Goal: Information Seeking & Learning: Learn about a topic

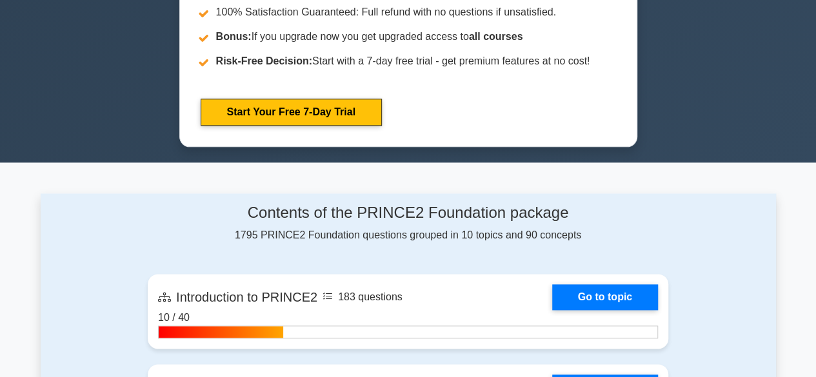
scroll to position [725, 0]
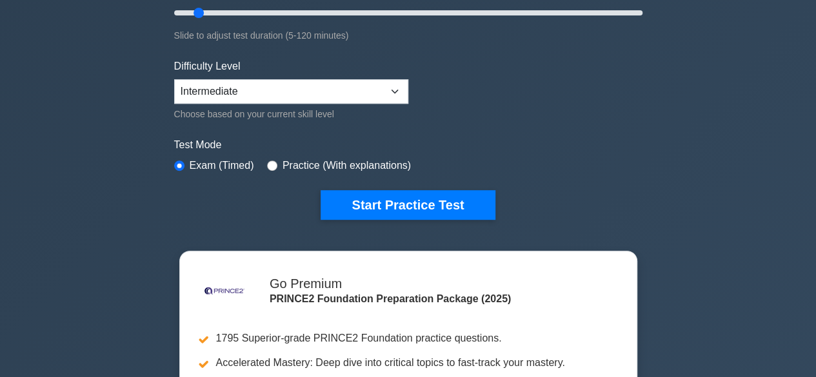
scroll to position [241, 0]
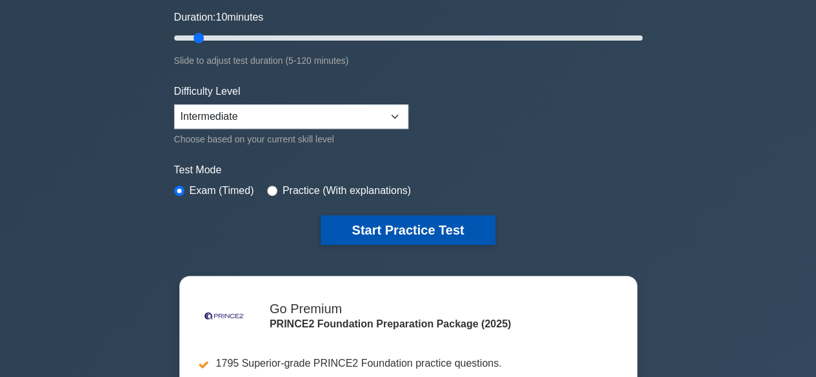
click at [393, 224] on button "Start Practice Test" at bounding box center [407, 230] width 174 height 30
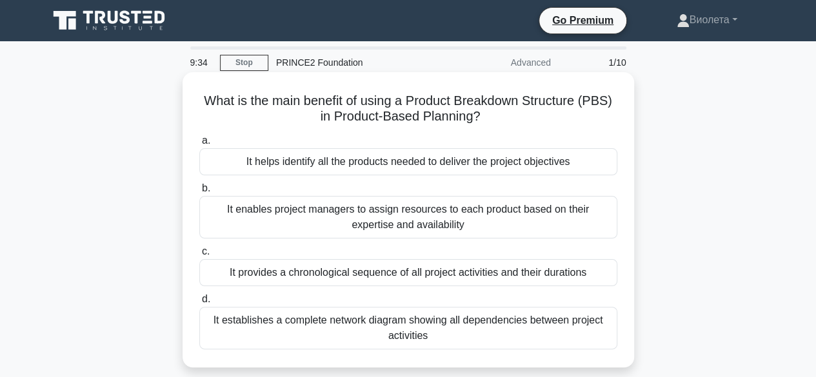
click at [360, 164] on div "It helps identify all the products needed to deliver the project objectives" at bounding box center [408, 161] width 418 height 27
click at [199, 145] on input "a. It helps identify all the products needed to deliver the project objectives" at bounding box center [199, 141] width 0 height 8
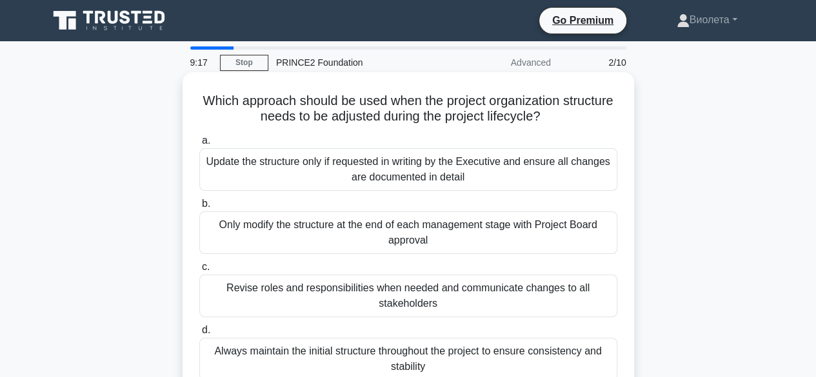
click at [284, 359] on div "Always maintain the initial structure throughout the project to ensure consiste…" at bounding box center [408, 359] width 418 height 43
click at [199, 335] on input "d. Always maintain the initial structure throughout the project to ensure consi…" at bounding box center [199, 330] width 0 height 8
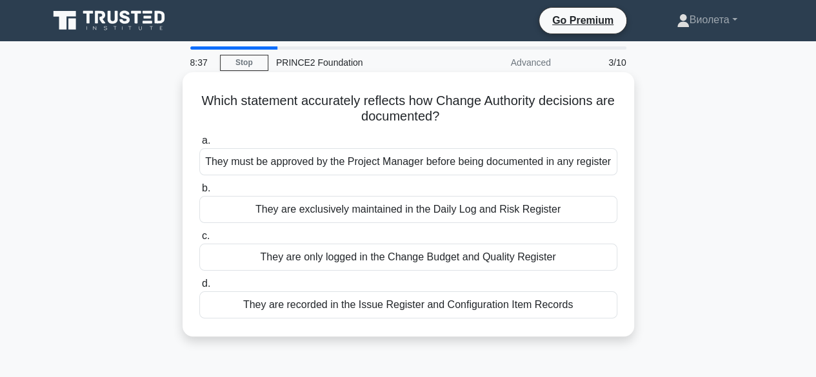
click at [364, 256] on div "They are only logged in the Change Budget and Quality Register" at bounding box center [408, 257] width 418 height 27
click at [199, 241] on input "c. They are only logged in the Change Budget and Quality Register" at bounding box center [199, 236] width 0 height 8
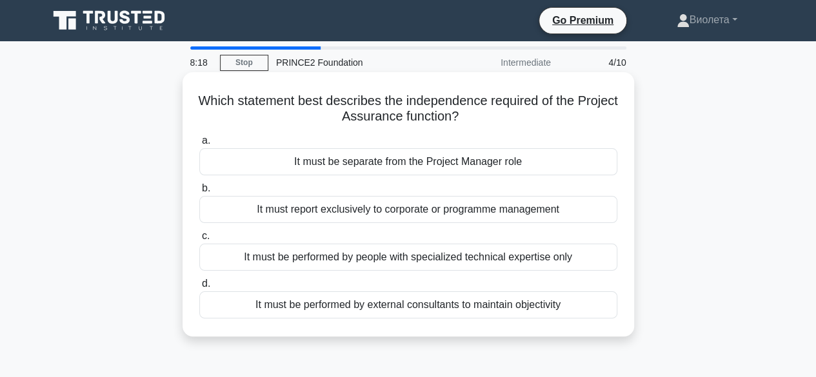
click at [377, 211] on div "It must report exclusively to corporate or programme management" at bounding box center [408, 209] width 418 height 27
click at [199, 193] on input "b. It must report exclusively to corporate or programme management" at bounding box center [199, 188] width 0 height 8
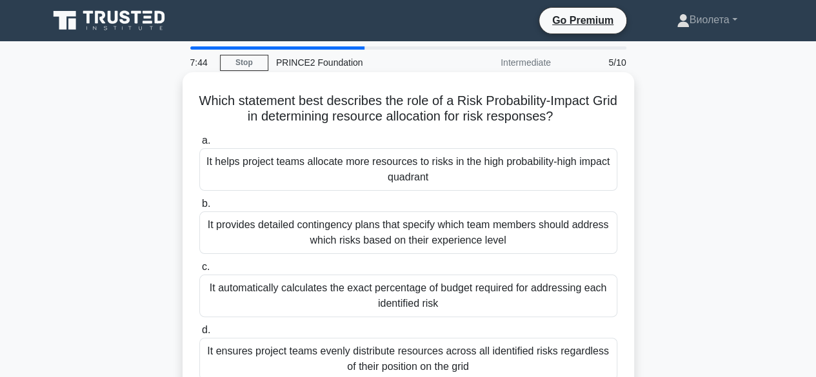
click at [320, 168] on div "It helps project teams allocate more resources to risks in the high probability…" at bounding box center [408, 169] width 418 height 43
click at [199, 145] on input "a. It helps project teams allocate more resources to risks in the high probabil…" at bounding box center [199, 141] width 0 height 8
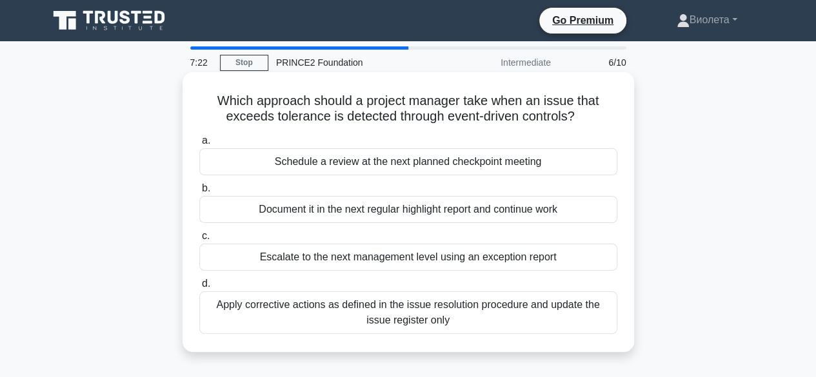
click at [299, 302] on div "Apply corrective actions as defined in the issue resolution procedure and updat…" at bounding box center [408, 312] width 418 height 43
click at [199, 288] on input "d. Apply corrective actions as defined in the issue resolution procedure and up…" at bounding box center [199, 284] width 0 height 8
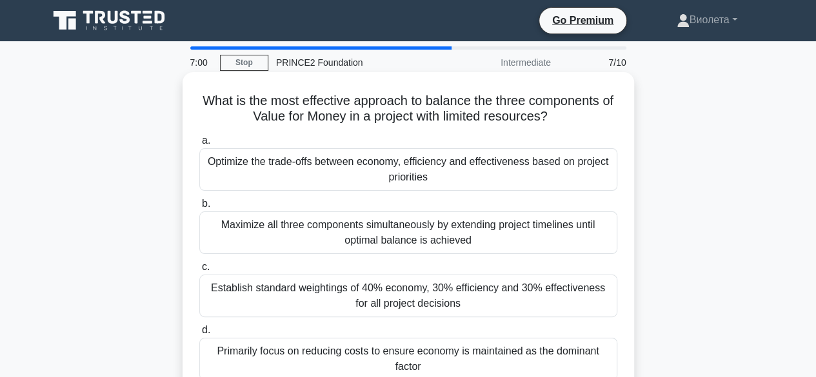
click at [480, 344] on div "Primarily focus on reducing costs to ensure economy is maintained as the domina…" at bounding box center [408, 359] width 418 height 43
click at [199, 335] on input "d. Primarily focus on reducing costs to ensure economy is maintained as the dom…" at bounding box center [199, 330] width 0 height 8
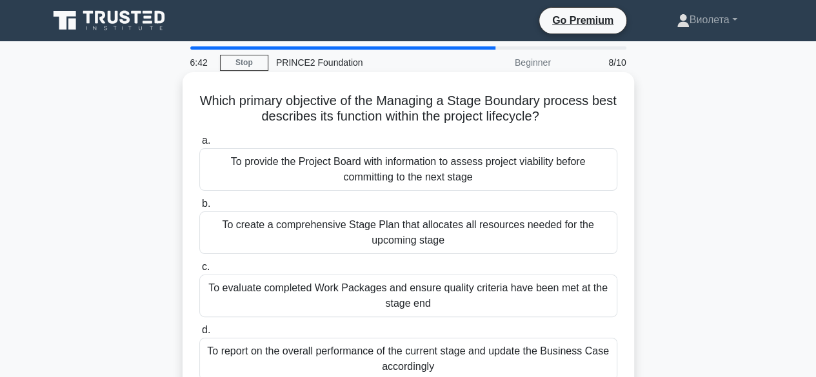
click at [378, 365] on div "To report on the overall performance of the current stage and update the Busine…" at bounding box center [408, 359] width 418 height 43
click at [199, 335] on input "d. To report on the overall performance of the current stage and update the Bus…" at bounding box center [199, 330] width 0 height 8
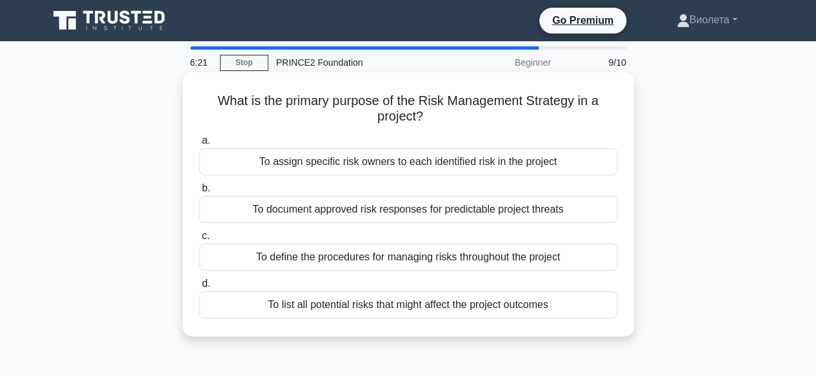
click at [396, 270] on div "To define the procedures for managing risks throughout the project" at bounding box center [408, 257] width 418 height 27
click at [199, 241] on input "c. To define the procedures for managing risks throughout the project" at bounding box center [199, 236] width 0 height 8
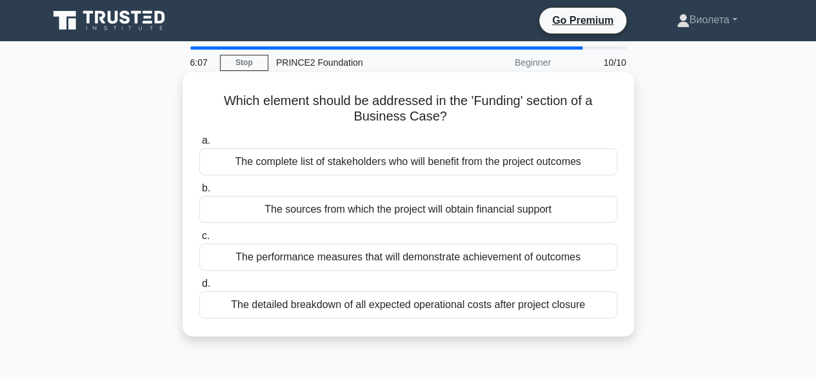
click at [360, 264] on div "The performance measures that will demonstrate achievement of outcomes" at bounding box center [408, 257] width 418 height 27
click at [199, 241] on input "c. The performance measures that will demonstrate achievement of outcomes" at bounding box center [199, 236] width 0 height 8
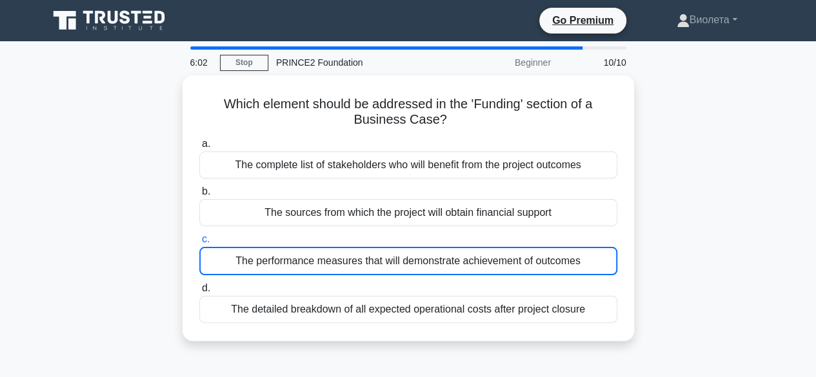
scroll to position [319, 0]
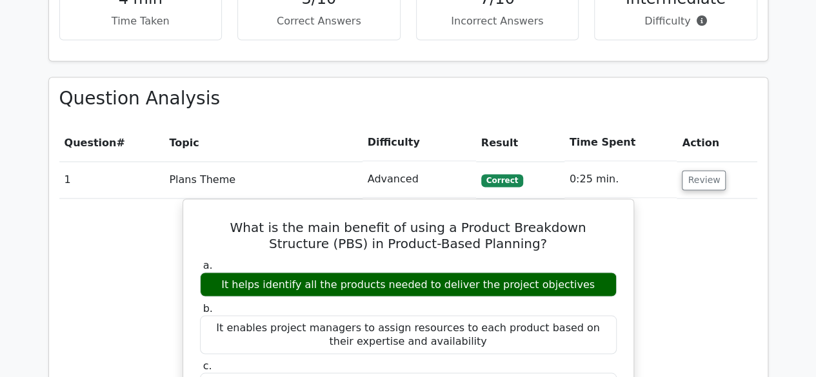
scroll to position [1321, 0]
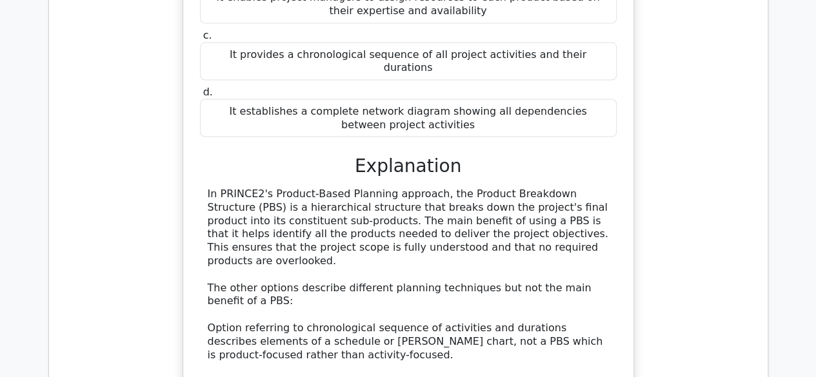
click at [814, 265] on main ".st0{fill-rule:evenodd;clip-rule:evenodd;fill:#000041;} .st1{fill-rule:evenodd;…" at bounding box center [408, 65] width 816 height 2689
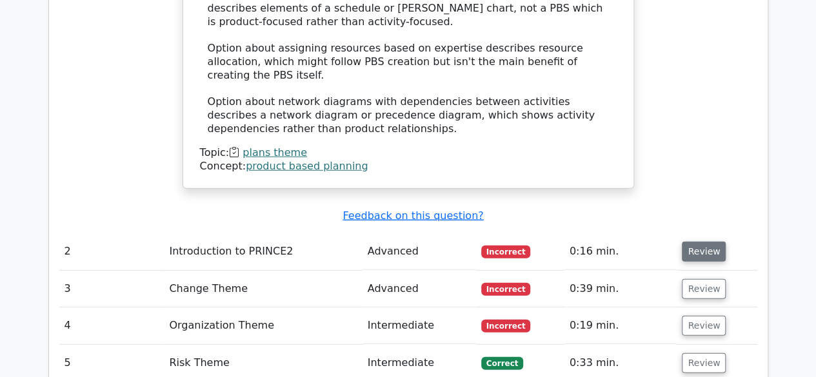
click at [705, 242] on button "Review" at bounding box center [704, 252] width 44 height 20
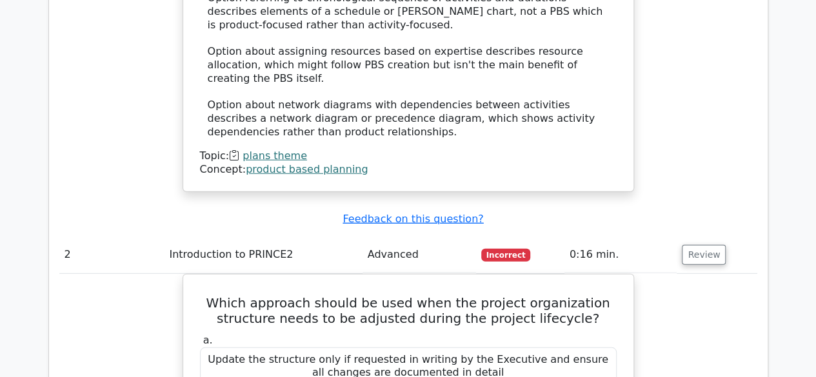
scroll to position [1981, 0]
